Goal: Task Accomplishment & Management: Use online tool/utility

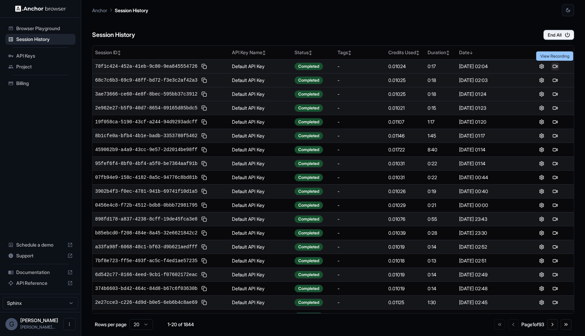
click at [557, 66] on button at bounding box center [555, 66] width 8 height 8
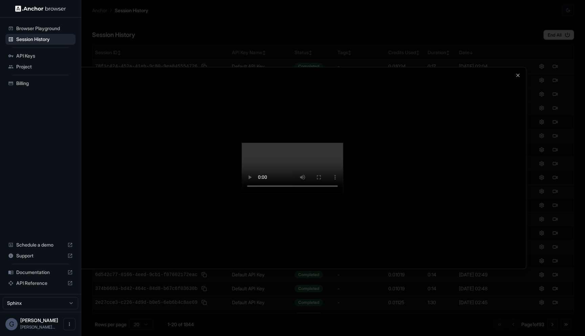
click at [542, 197] on div at bounding box center [292, 168] width 585 height 336
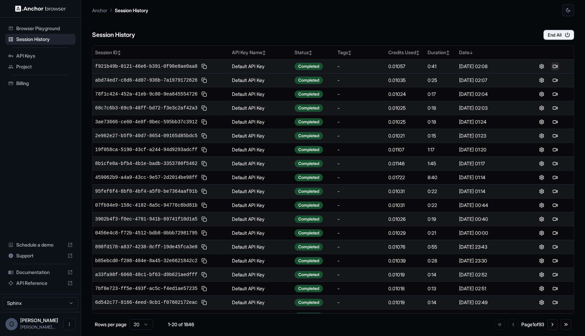
click at [557, 63] on button at bounding box center [555, 66] width 8 height 8
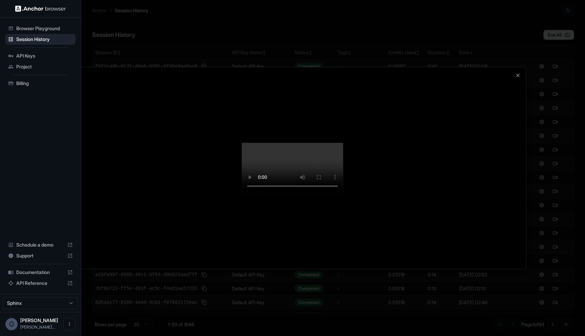
click at [511, 180] on div at bounding box center [292, 167] width 467 height 201
click at [516, 67] on div at bounding box center [292, 167] width 467 height 201
click at [516, 72] on icon "button" at bounding box center [517, 74] width 5 height 5
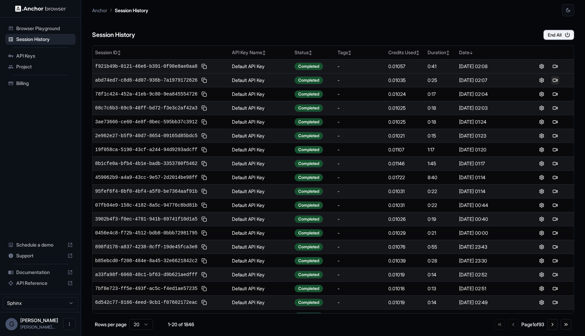
click at [551, 79] on button at bounding box center [555, 80] width 8 height 8
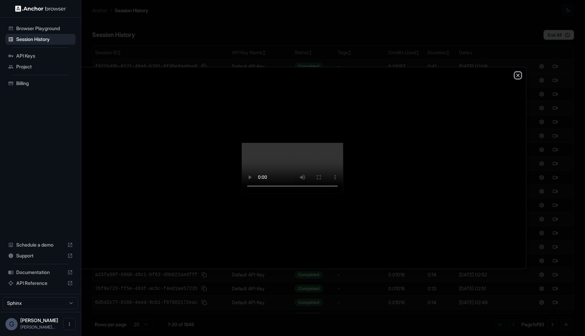
click at [518, 72] on icon "button" at bounding box center [517, 74] width 5 height 5
